Goal: Navigation & Orientation: Find specific page/section

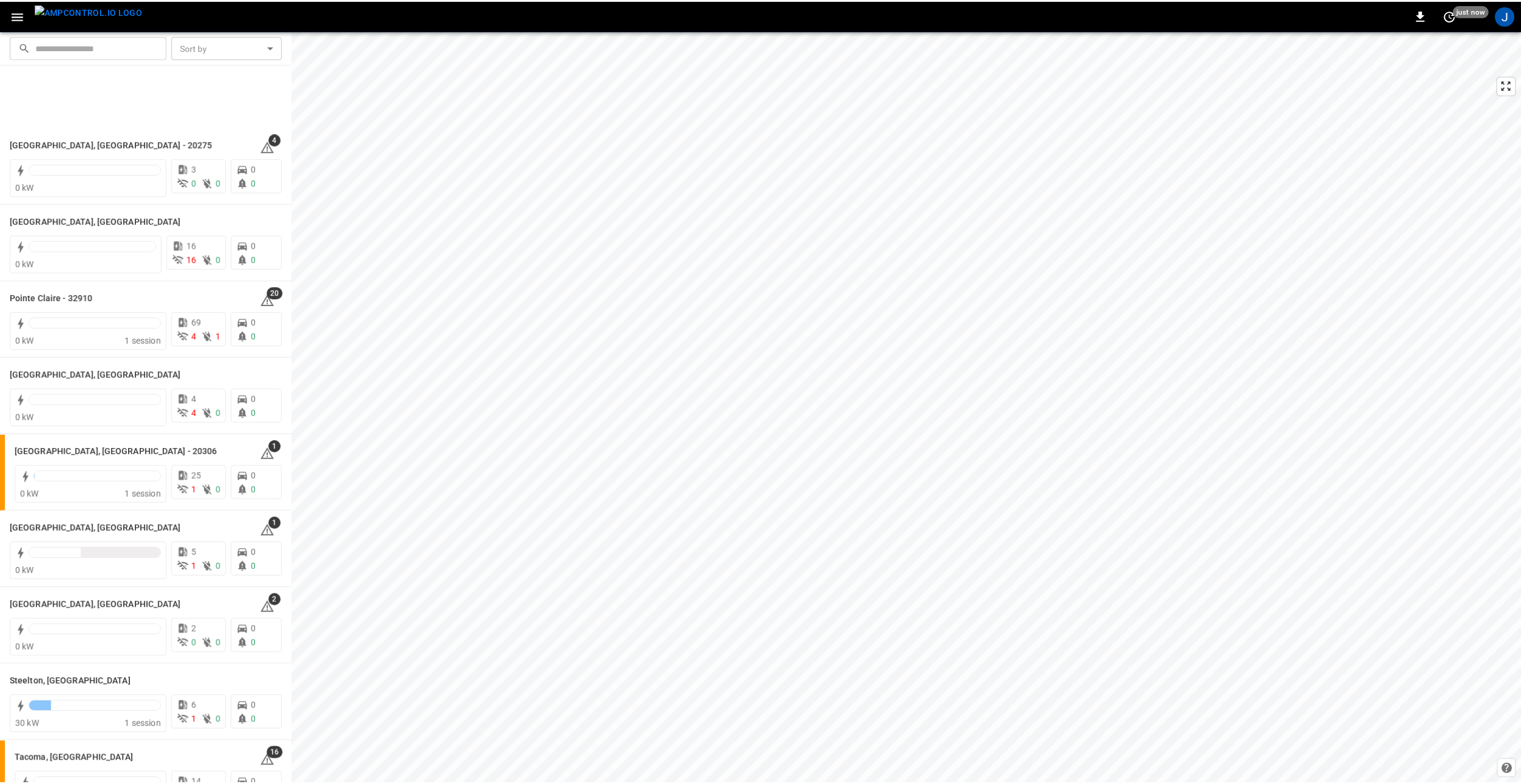
scroll to position [1220, 0]
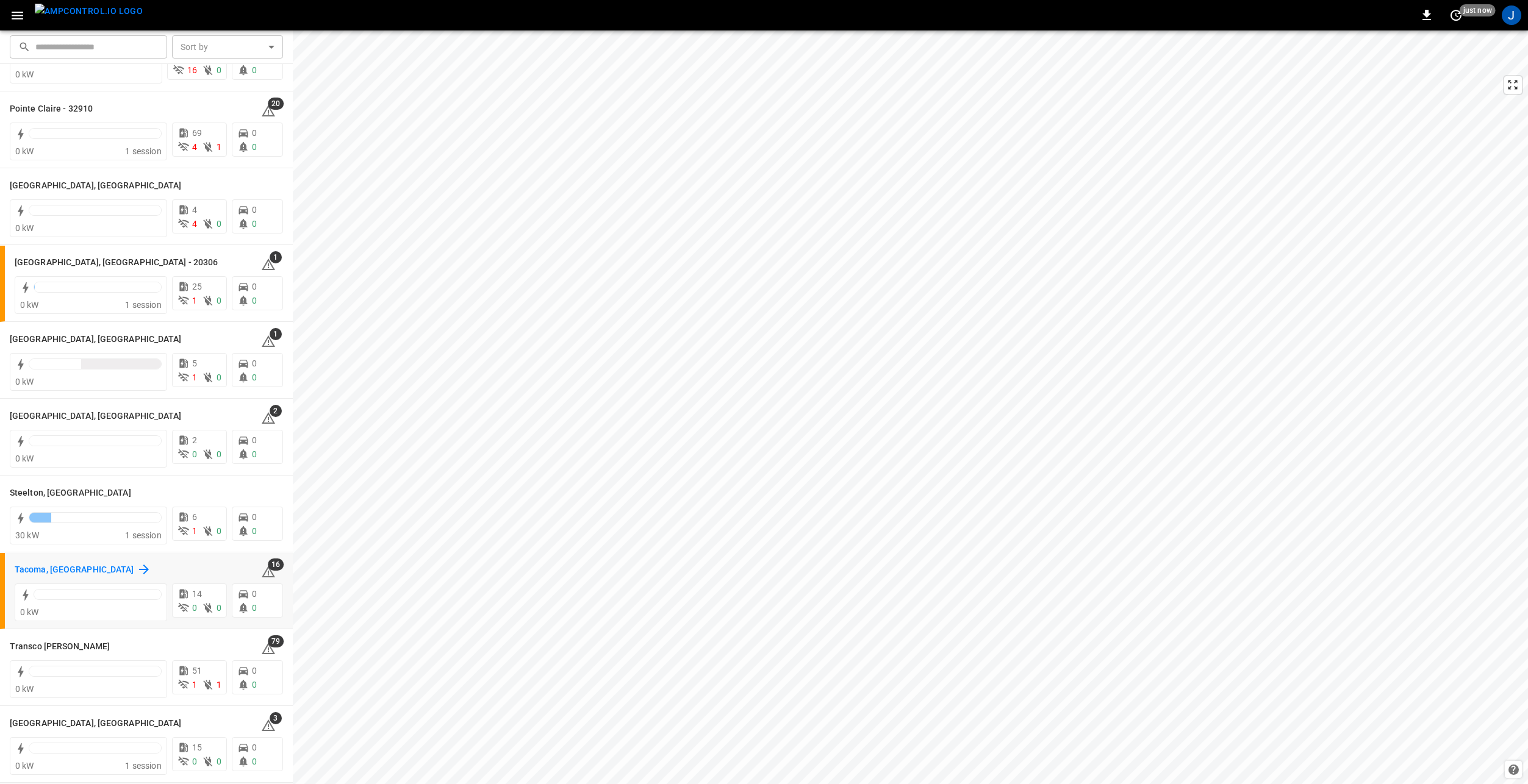
click at [43, 569] on h6 "Tacoma, [GEOGRAPHIC_DATA]" at bounding box center [74, 569] width 119 height 14
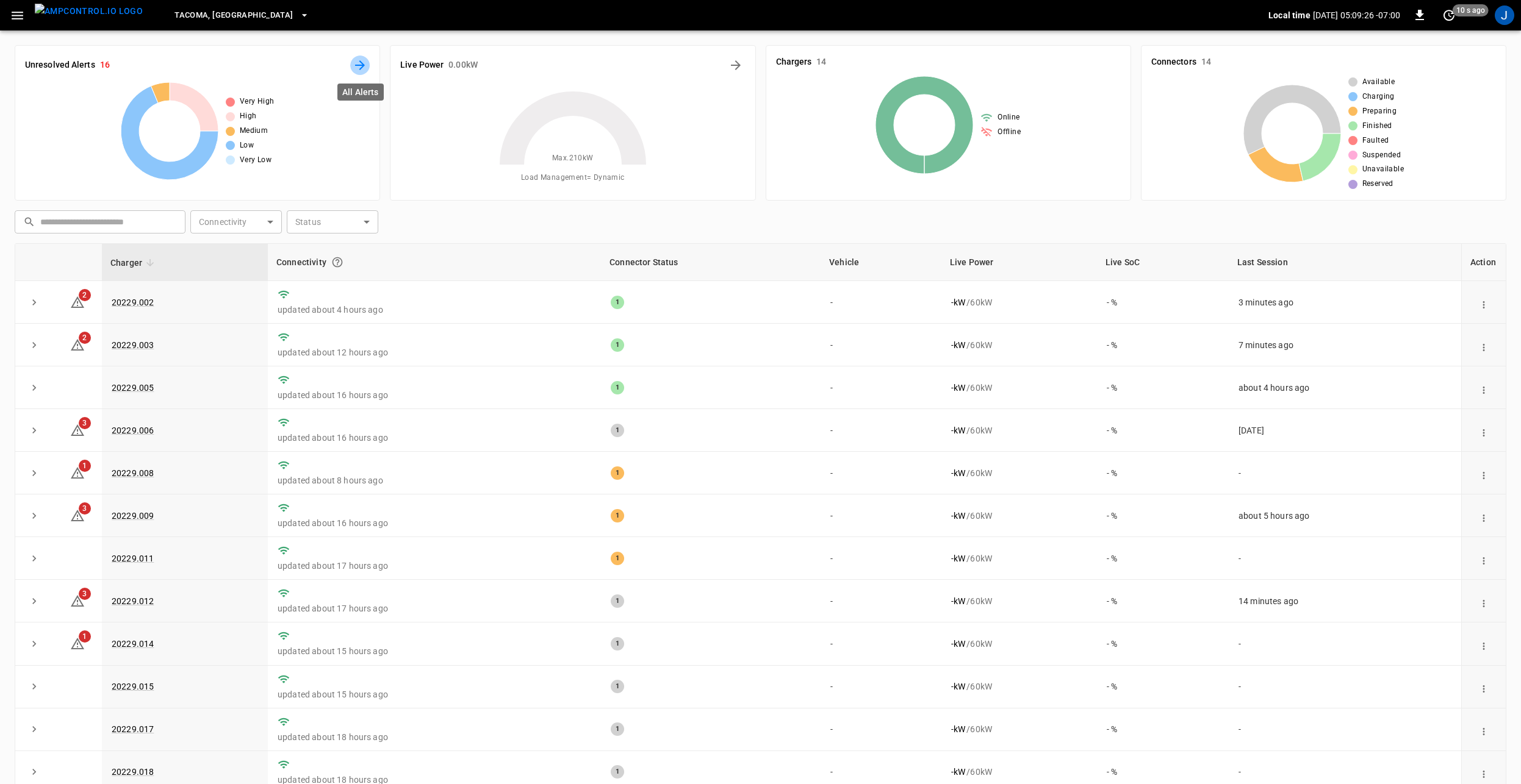
click at [356, 62] on icon "All Alerts" at bounding box center [360, 65] width 15 height 15
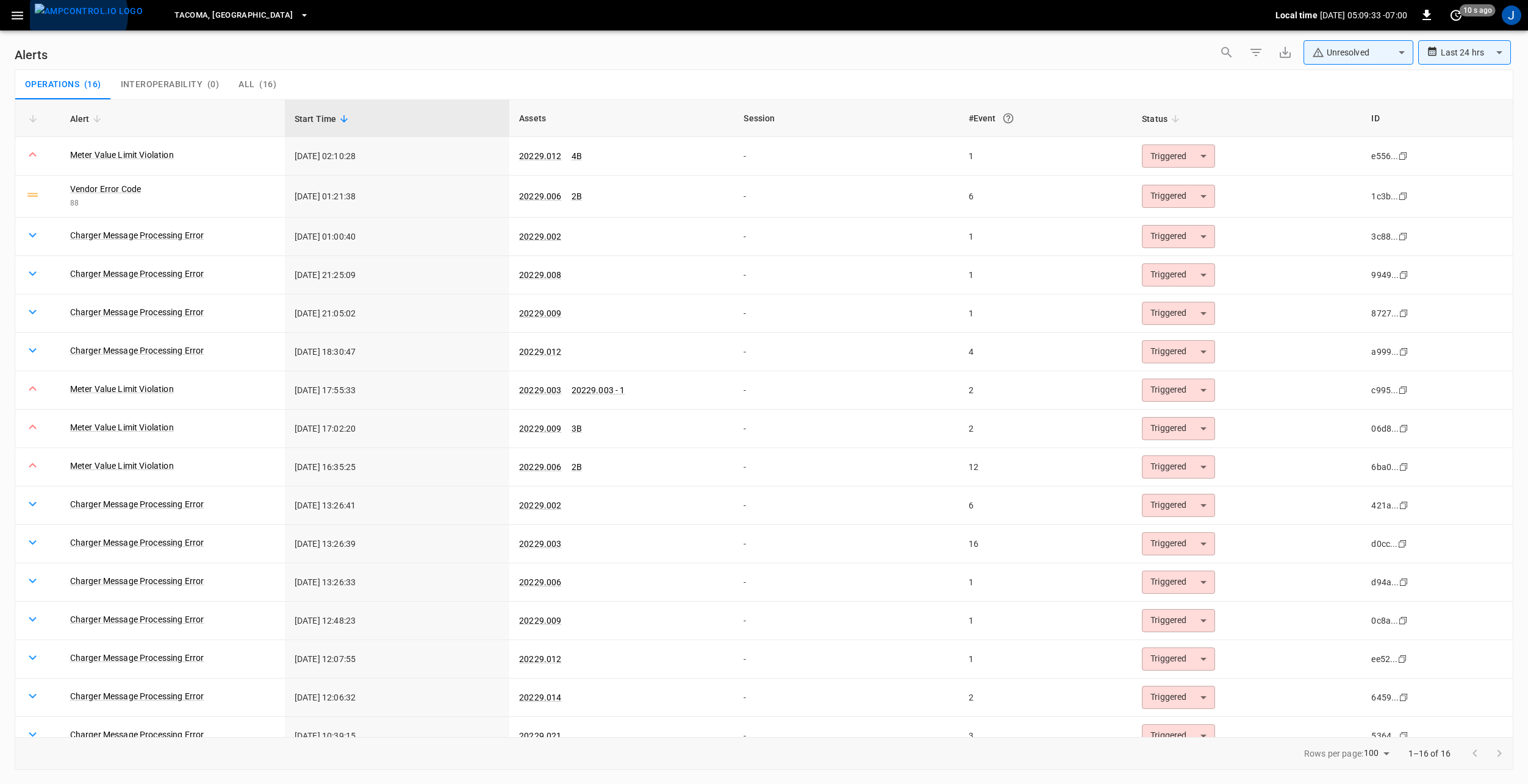
click at [73, 15] on img "menu" at bounding box center [89, 11] width 108 height 16
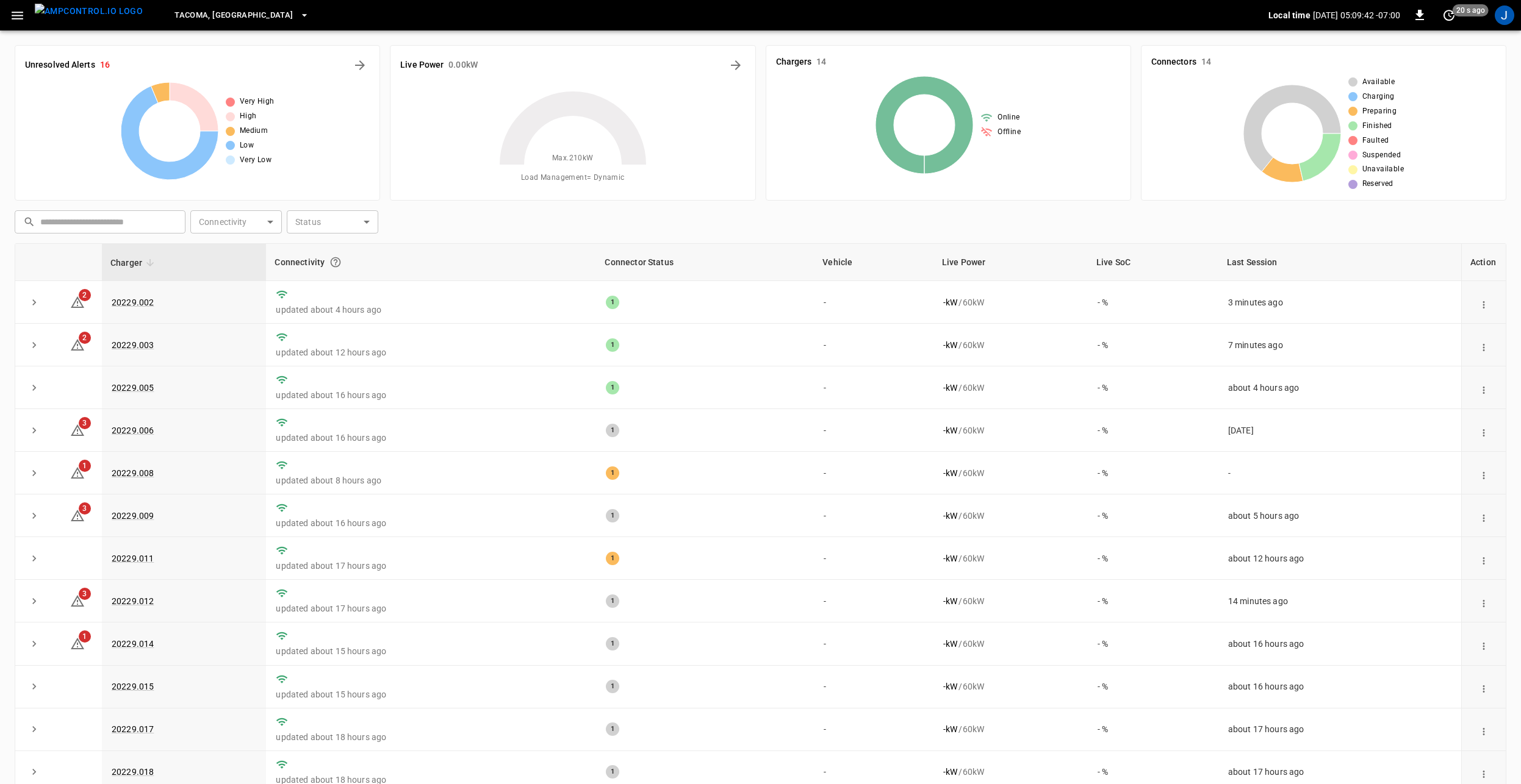
click at [12, 22] on icon "button" at bounding box center [17, 16] width 16 height 16
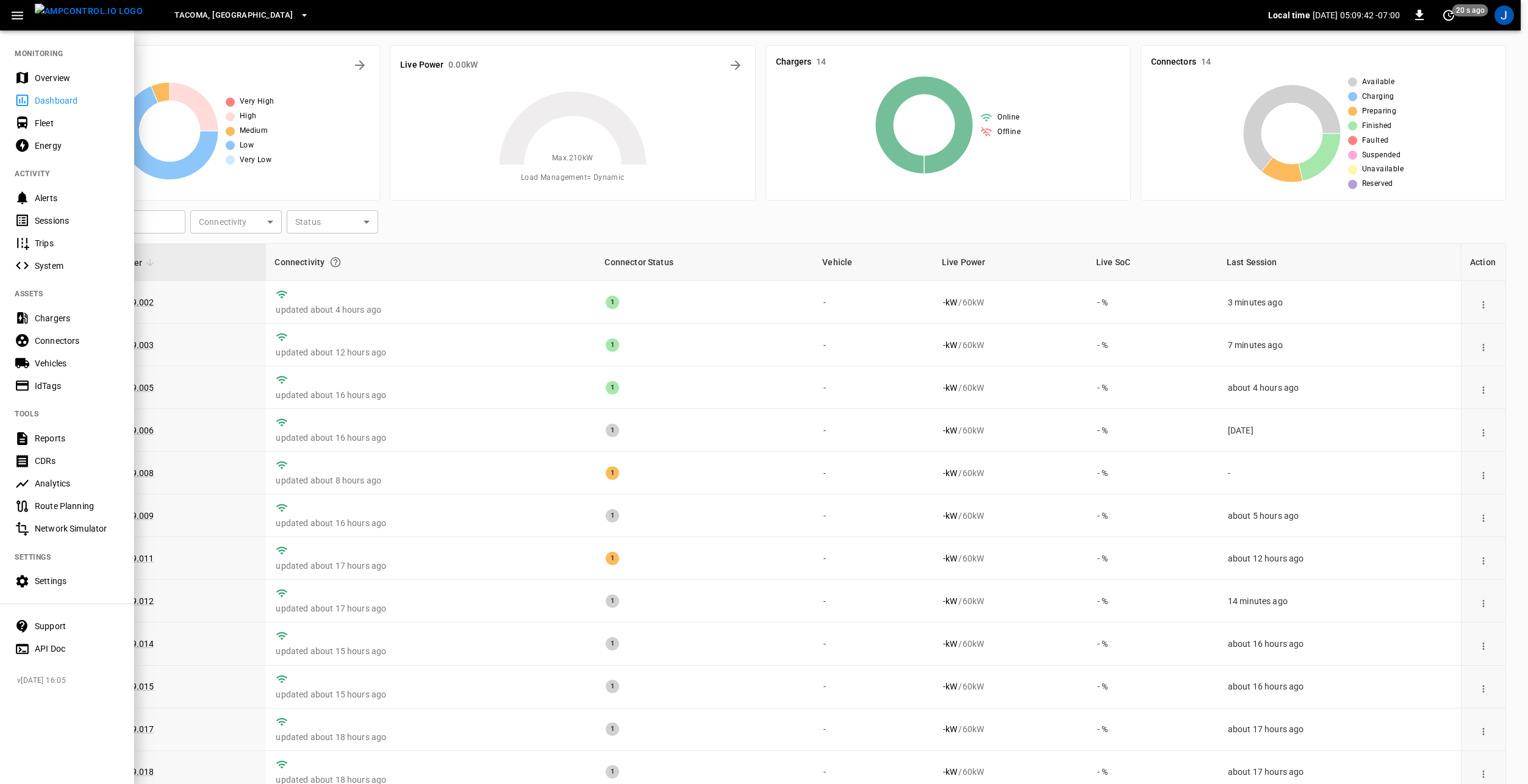
click at [50, 77] on div "Overview" at bounding box center [77, 77] width 84 height 12
